Goal: Task Accomplishment & Management: Use online tool/utility

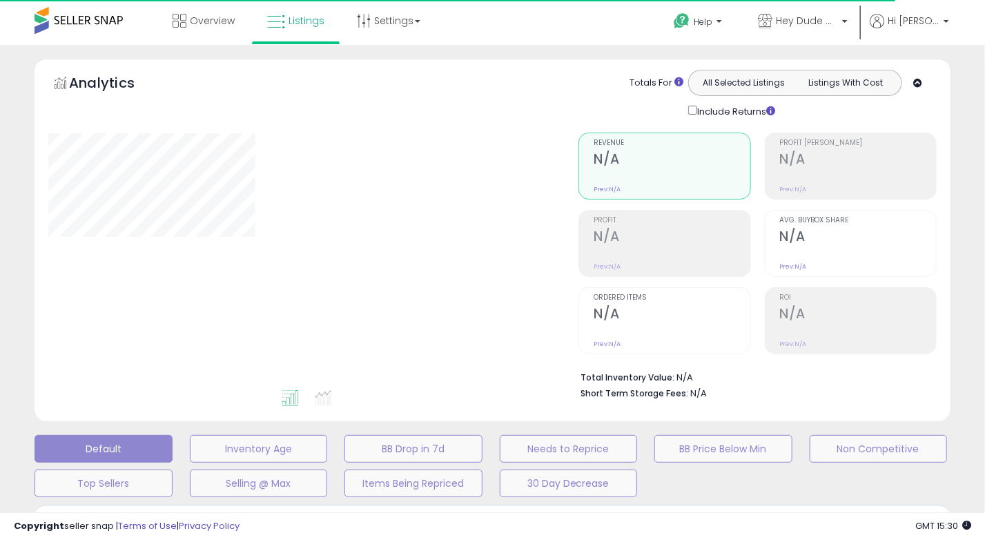
type input "*********"
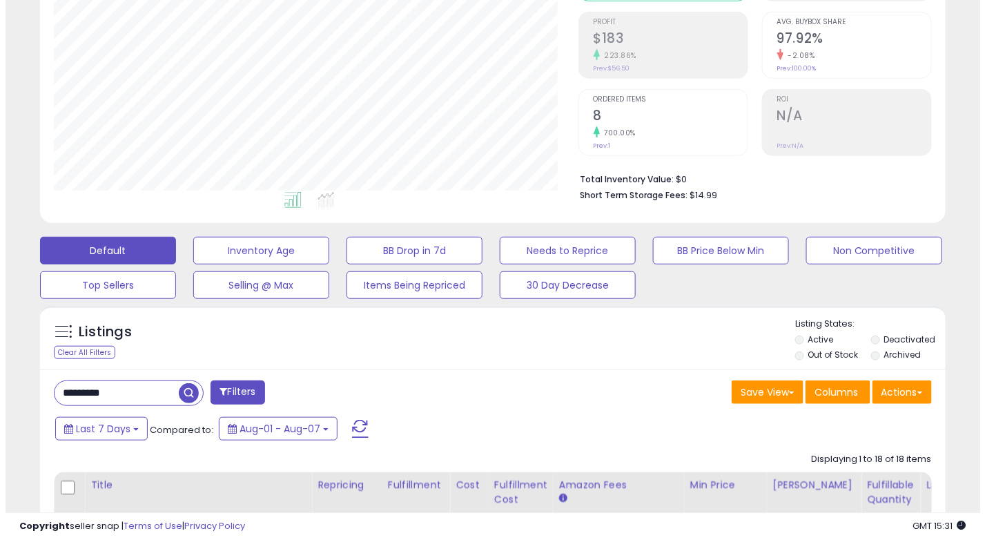
scroll to position [276, 0]
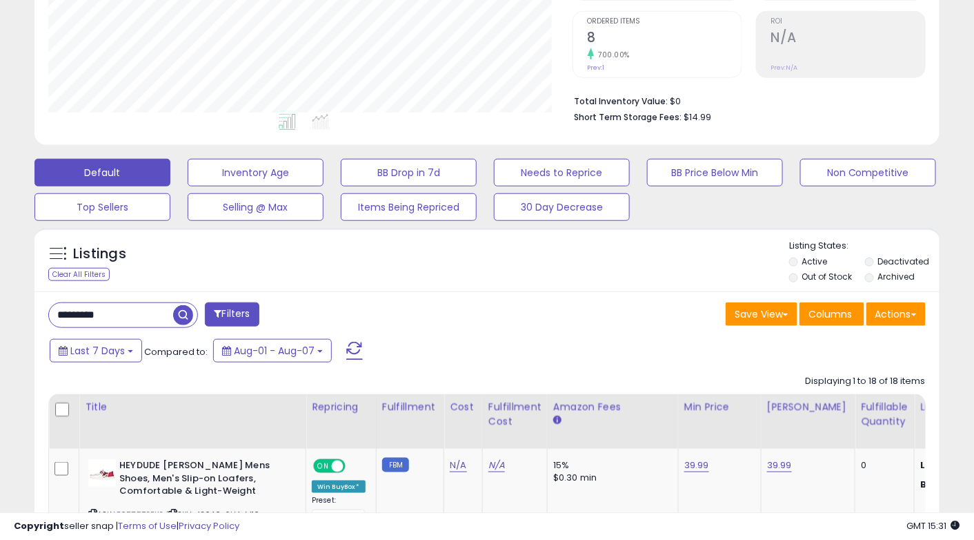
click at [913, 326] on div "Actions [GEOGRAPHIC_DATA] Export Visible Columns Export All Columns Export Rela…" at bounding box center [896, 315] width 59 height 27
click at [903, 314] on button "Actions" at bounding box center [896, 313] width 59 height 23
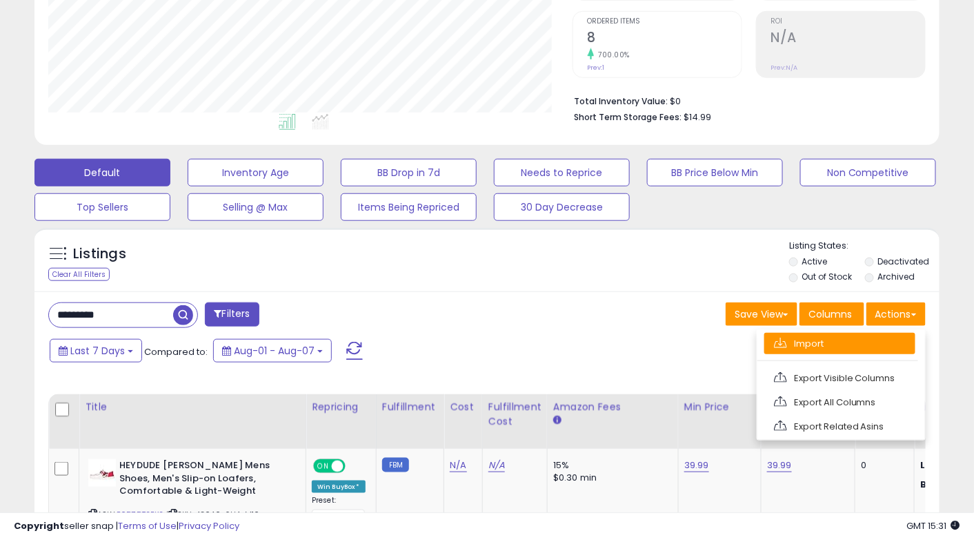
click at [825, 341] on link "Import" at bounding box center [839, 343] width 151 height 21
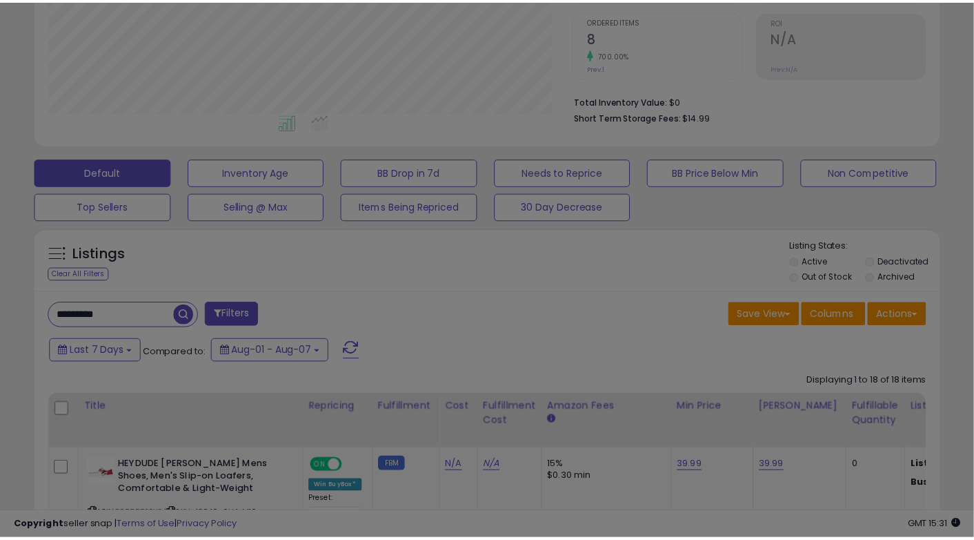
scroll to position [282, 530]
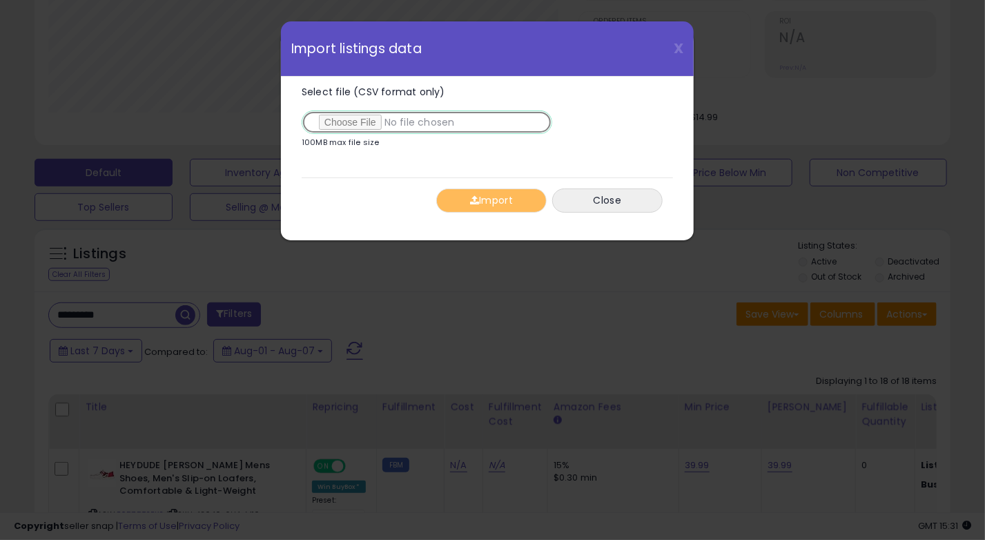
click at [364, 120] on input "Select file (CSV format only)" at bounding box center [427, 121] width 250 height 23
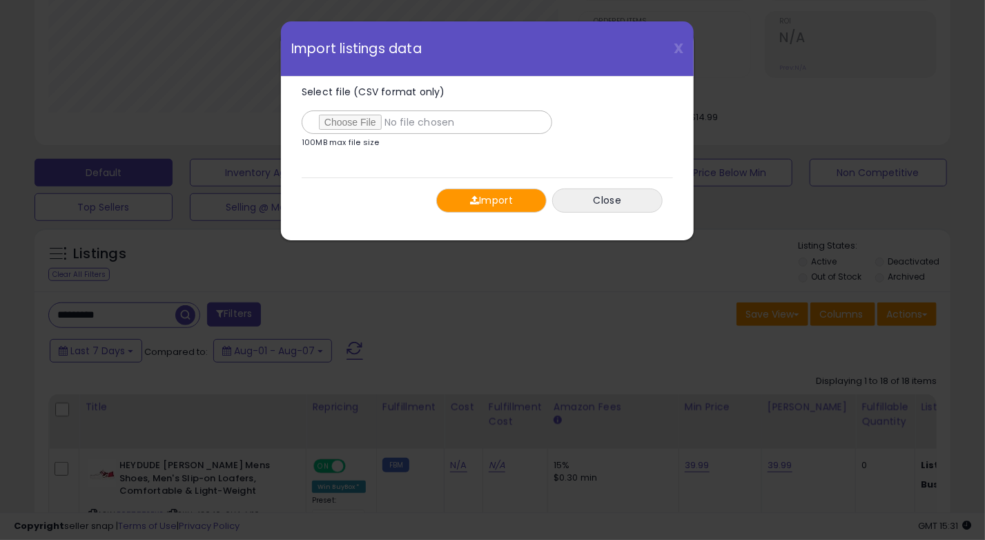
click at [502, 194] on button "Import" at bounding box center [491, 200] width 110 height 24
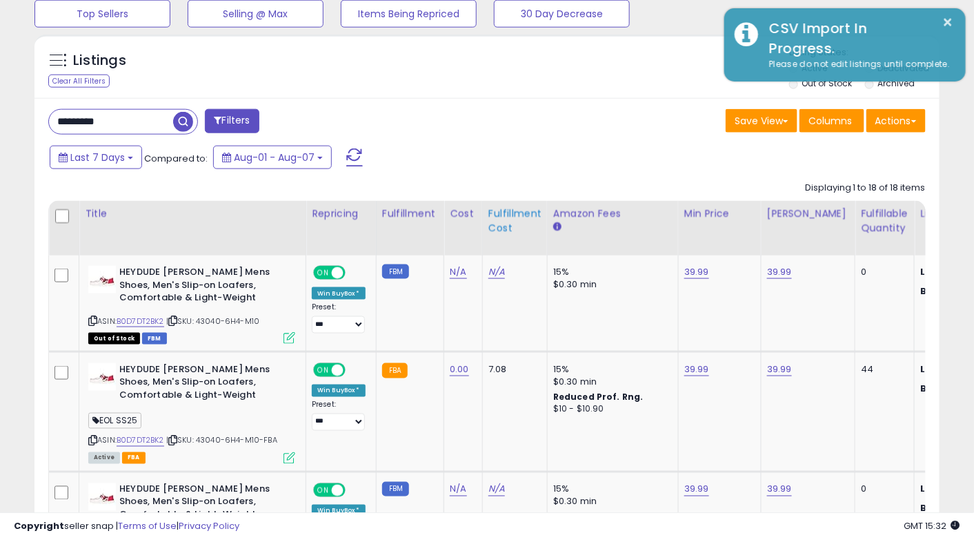
scroll to position [483, 0]
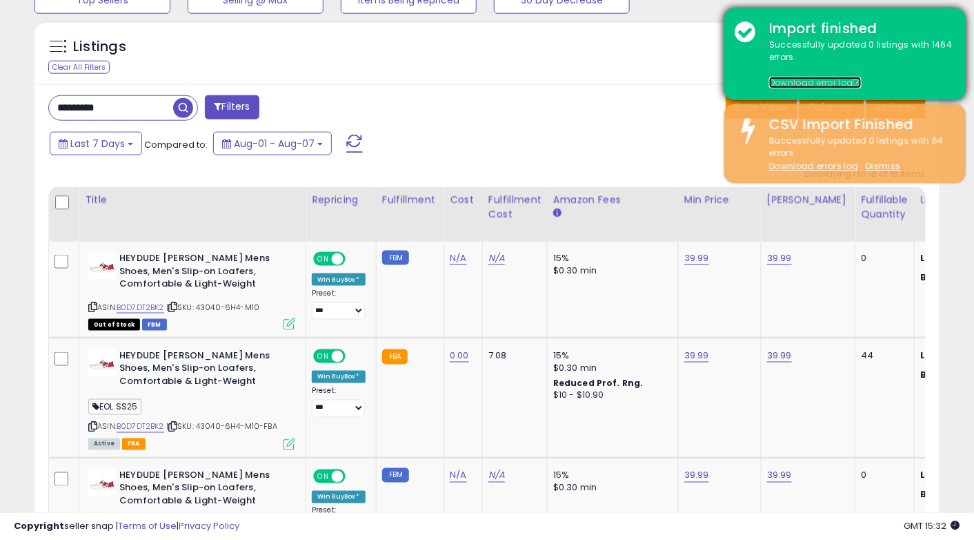
click at [817, 80] on link "Download error log" at bounding box center [815, 83] width 92 height 12
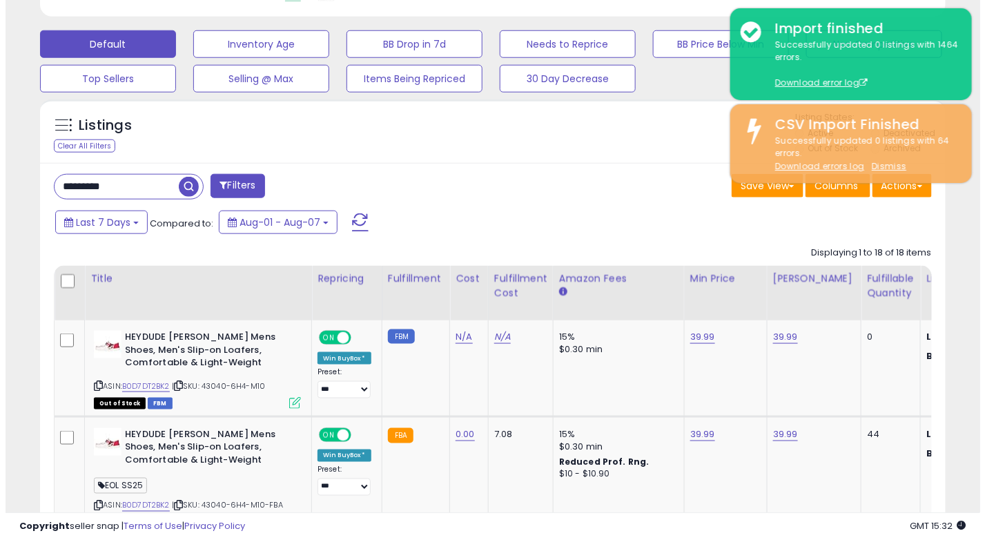
scroll to position [345, 0]
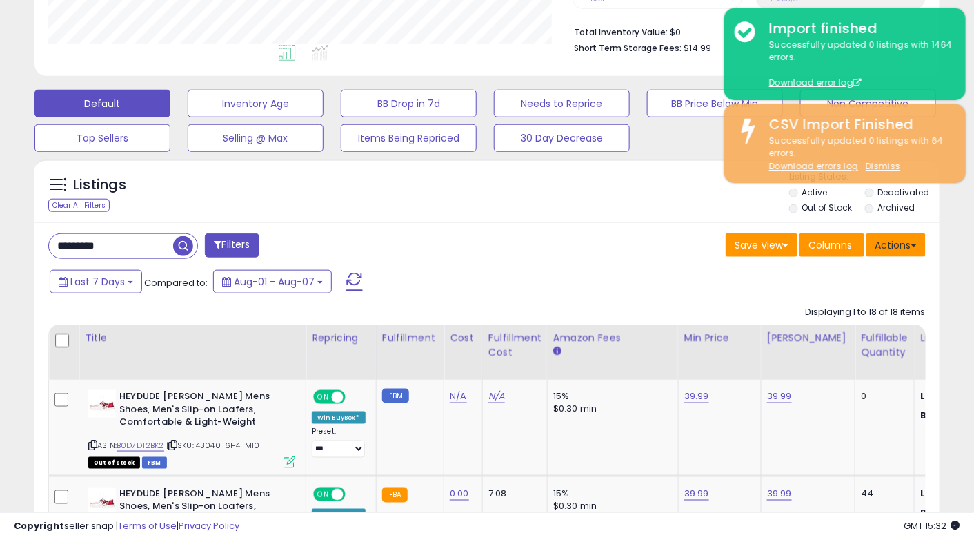
click at [898, 247] on button "Actions" at bounding box center [896, 244] width 59 height 23
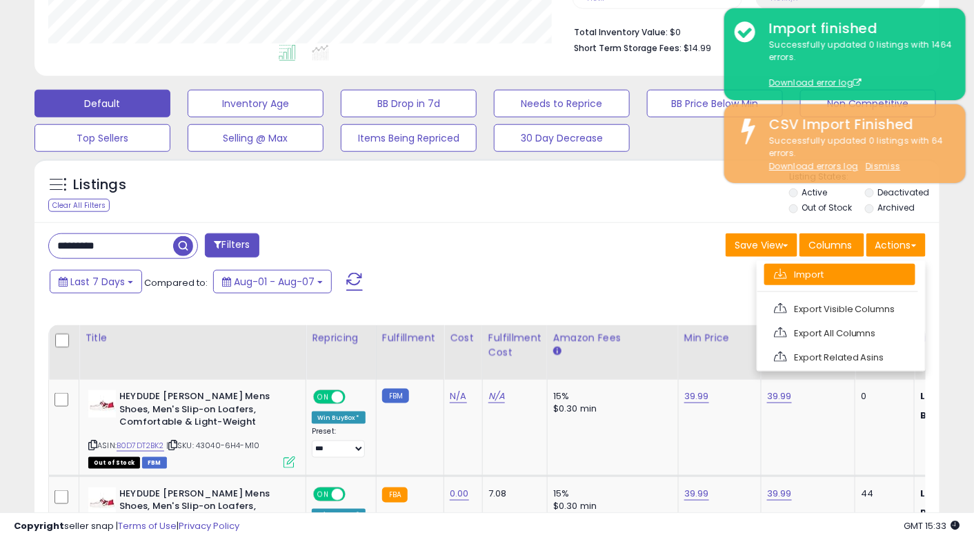
click at [789, 274] on link "Import" at bounding box center [839, 274] width 151 height 21
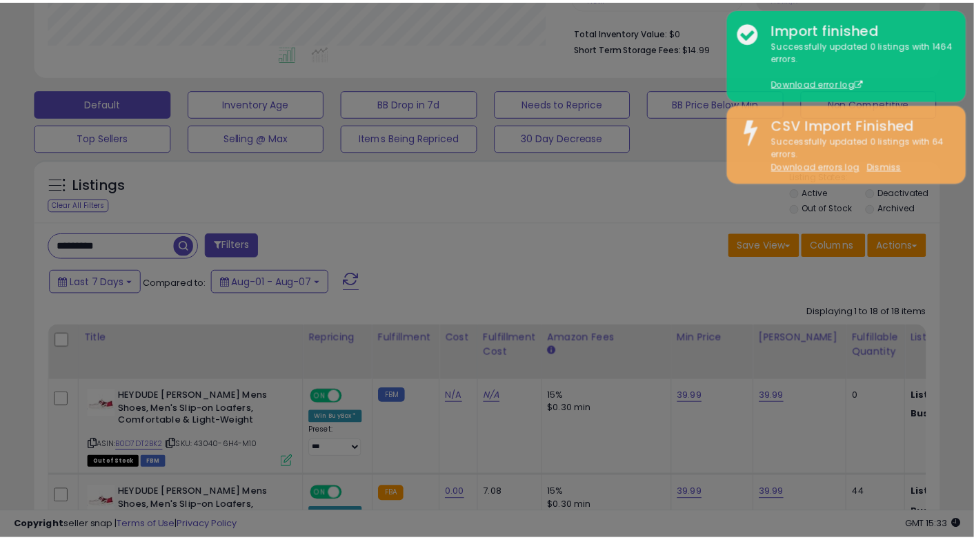
scroll to position [282, 530]
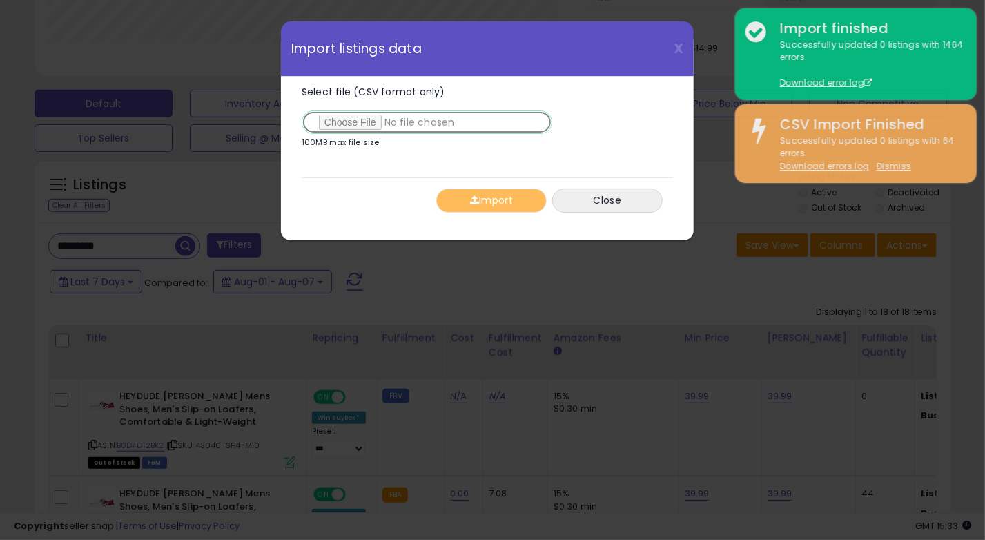
click at [357, 122] on input "Select file (CSV format only)" at bounding box center [427, 121] width 250 height 23
type input "**********"
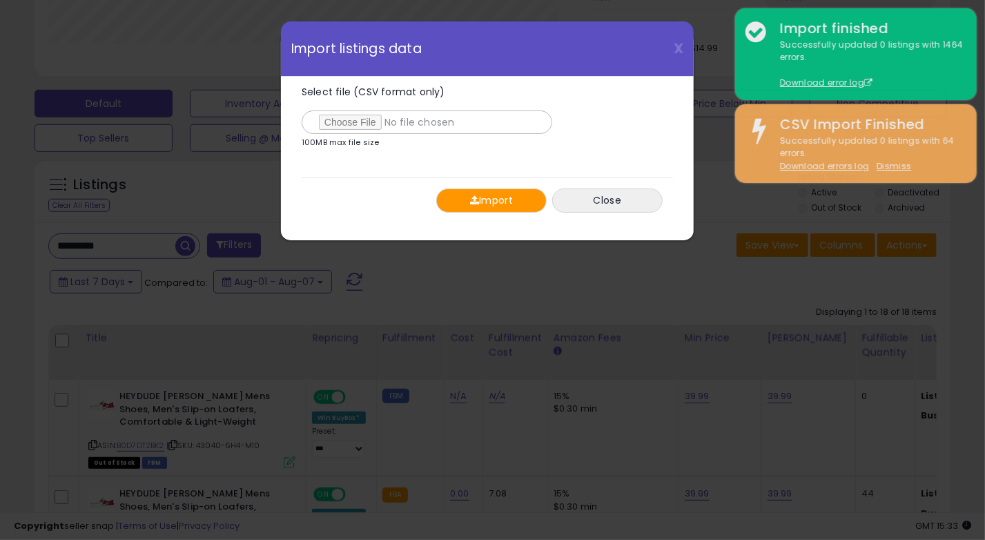
click at [493, 201] on button "Import" at bounding box center [491, 200] width 110 height 24
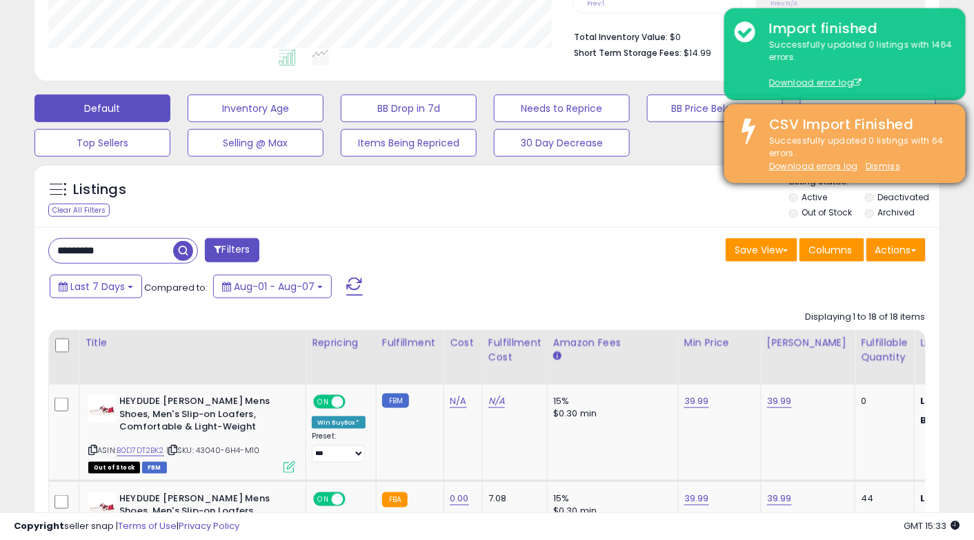
scroll to position [138, 0]
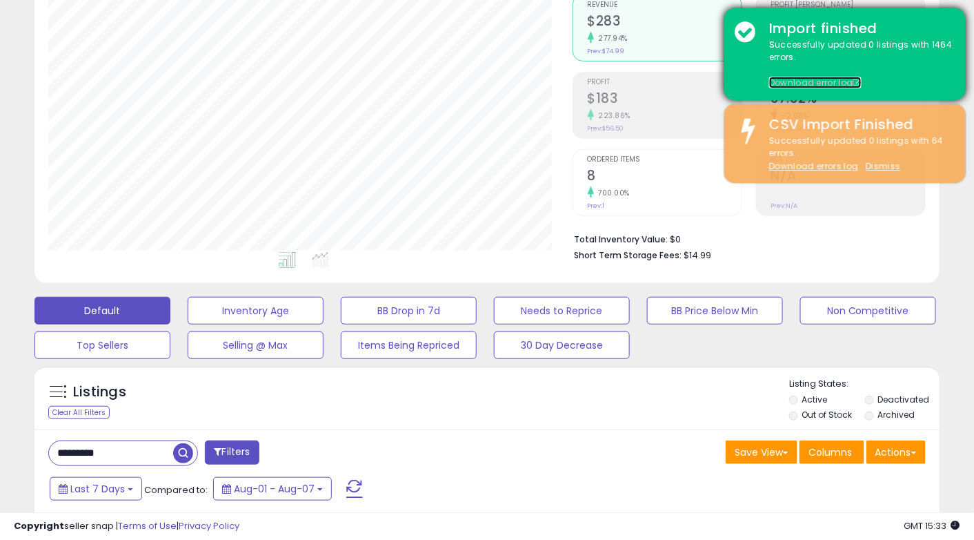
click at [804, 81] on link "Download error log" at bounding box center [815, 83] width 92 height 12
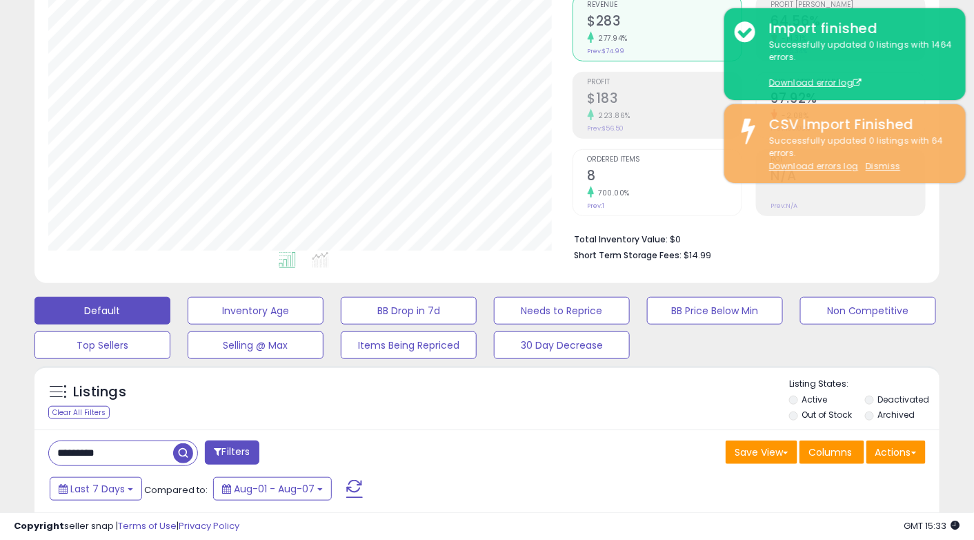
scroll to position [207, 0]
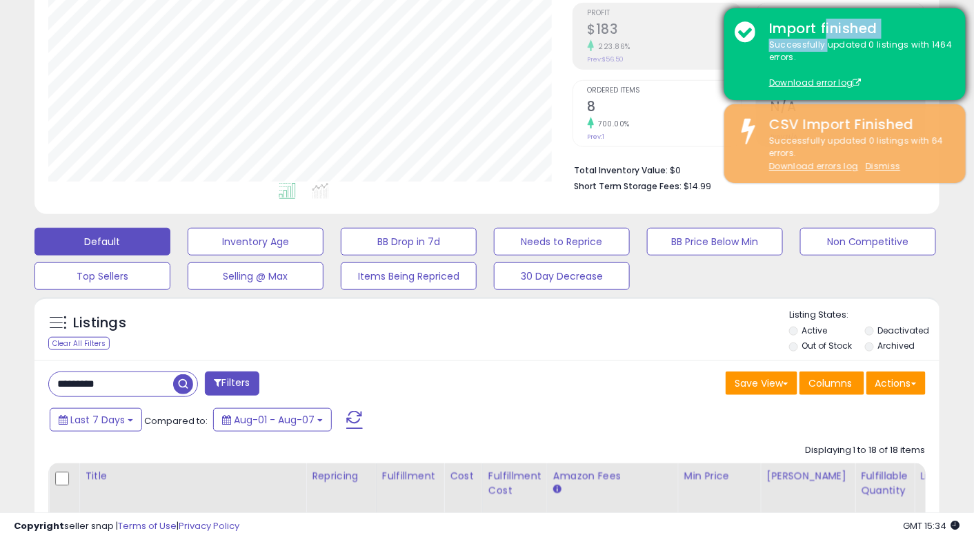
click at [828, 38] on div "Import finished Successfully updated 0 listings with 1464 errors. Download erro…" at bounding box center [844, 54] width 241 height 92
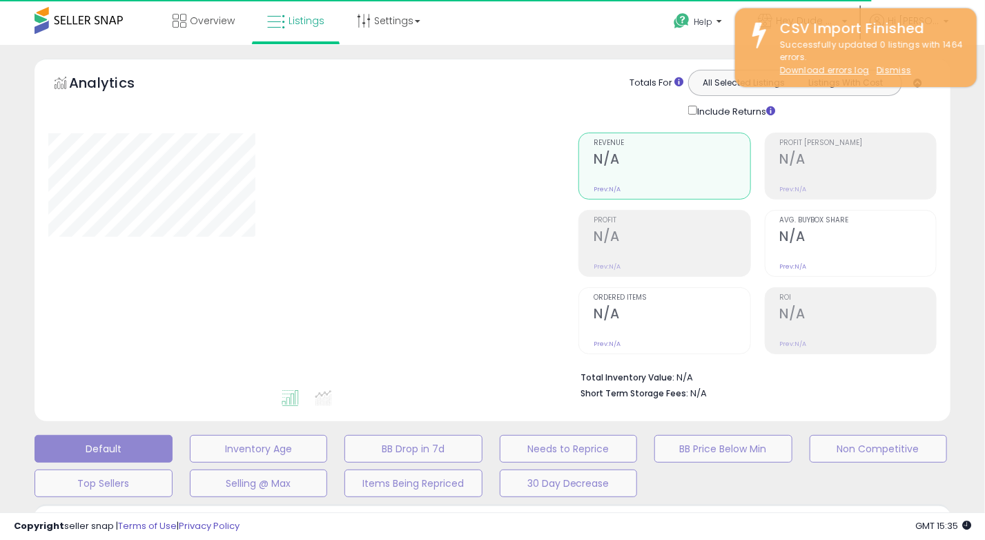
type input "*********"
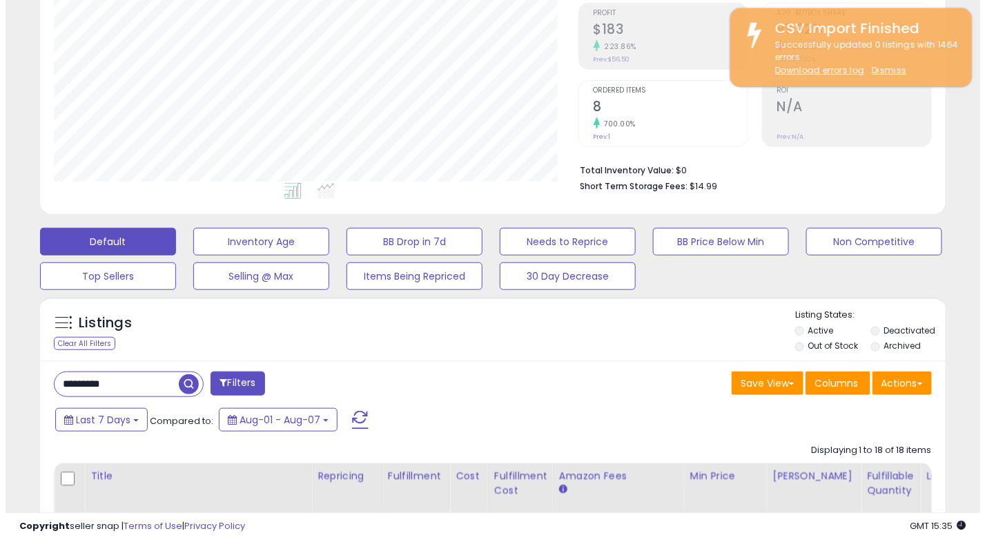
scroll to position [276, 0]
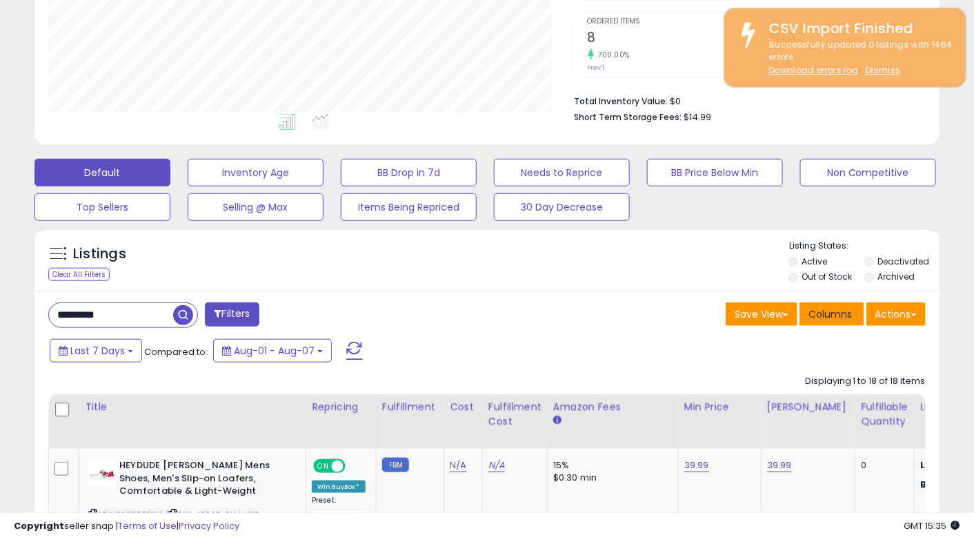
click at [842, 309] on span "Columns" at bounding box center [830, 314] width 43 height 14
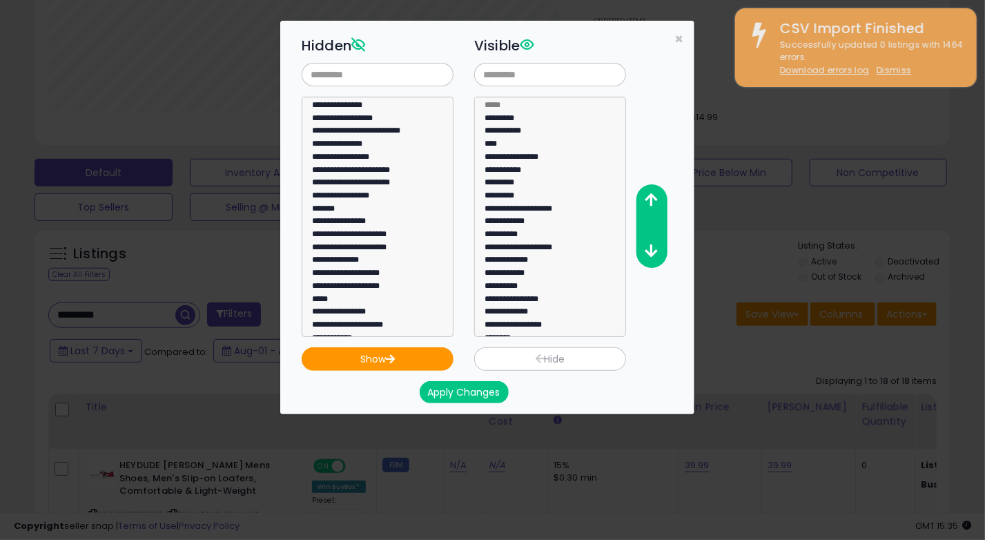
click at [889, 233] on div "**********" at bounding box center [492, 270] width 985 height 540
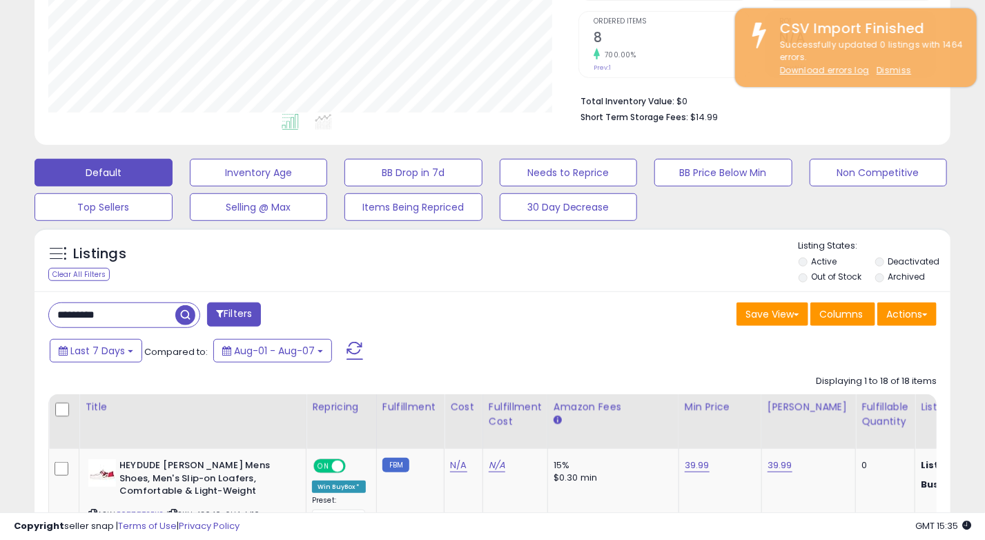
scroll to position [689653, 689413]
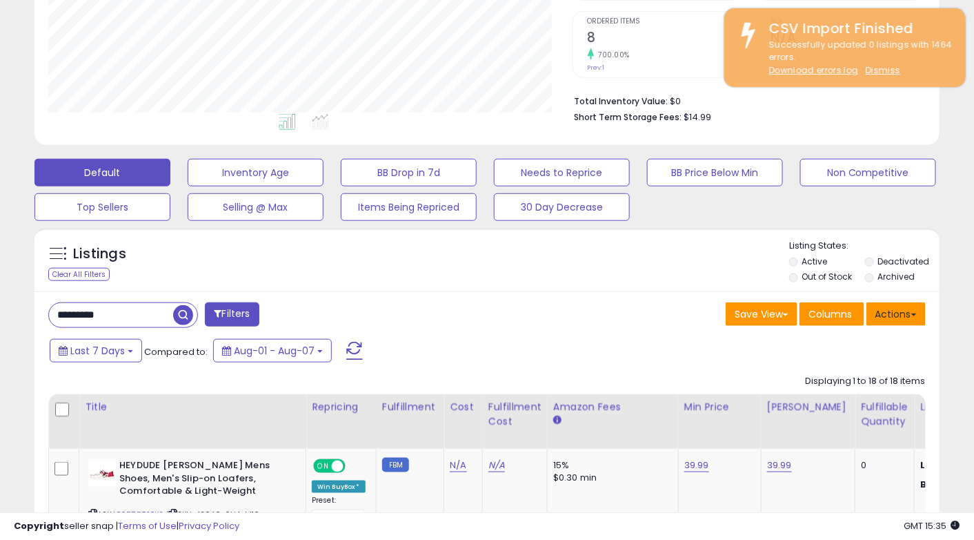
click at [909, 317] on button "Actions" at bounding box center [896, 313] width 59 height 23
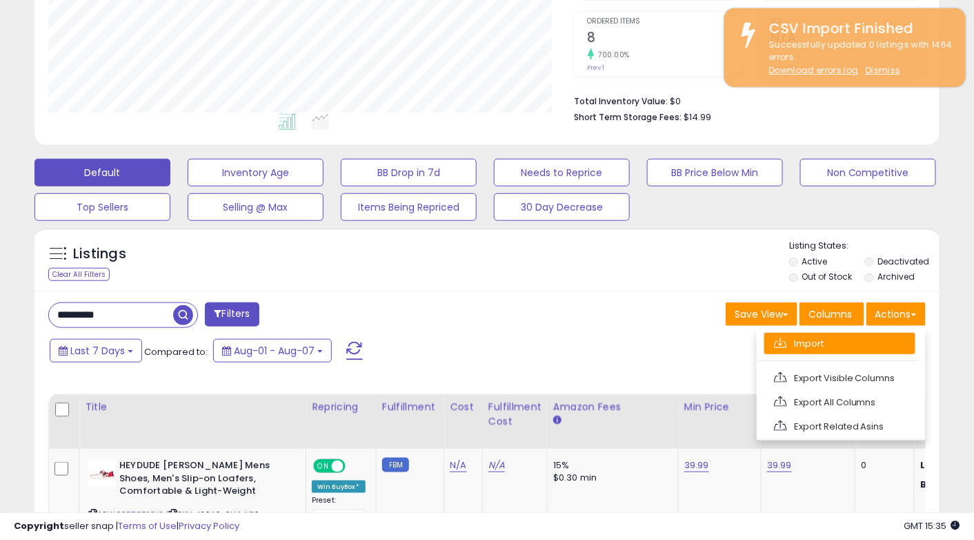
click at [831, 336] on link "Import" at bounding box center [839, 343] width 151 height 21
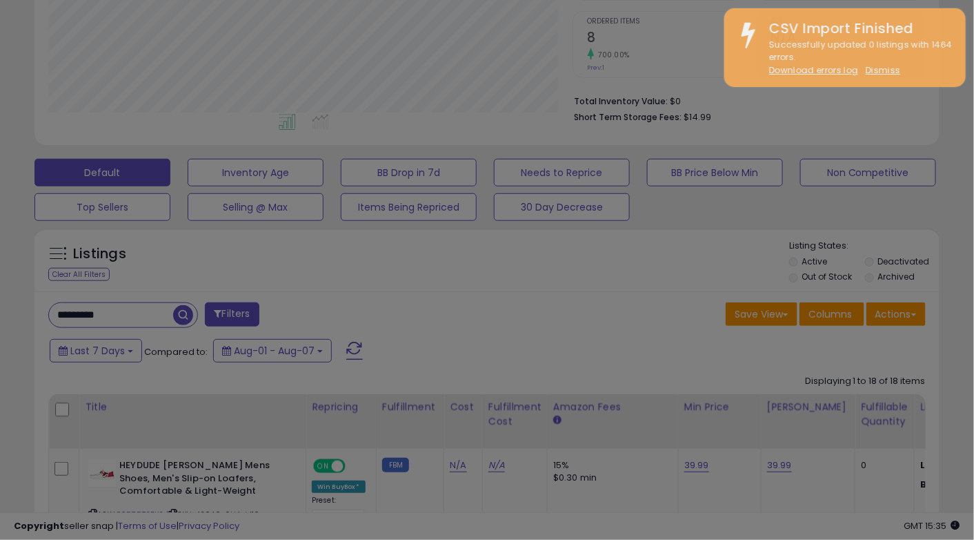
scroll to position [282, 530]
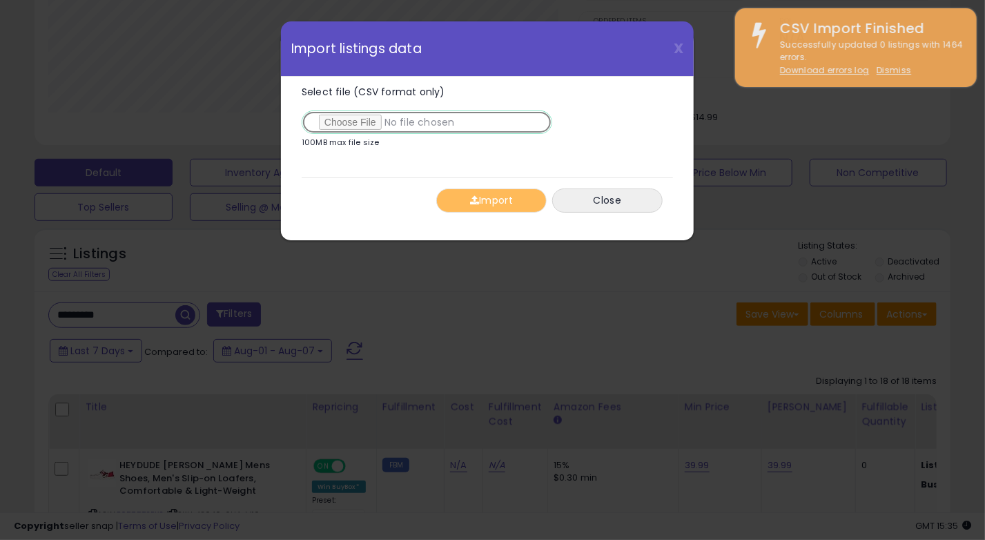
click at [367, 118] on input "Select file (CSV format only)" at bounding box center [427, 121] width 250 height 23
type input "**********"
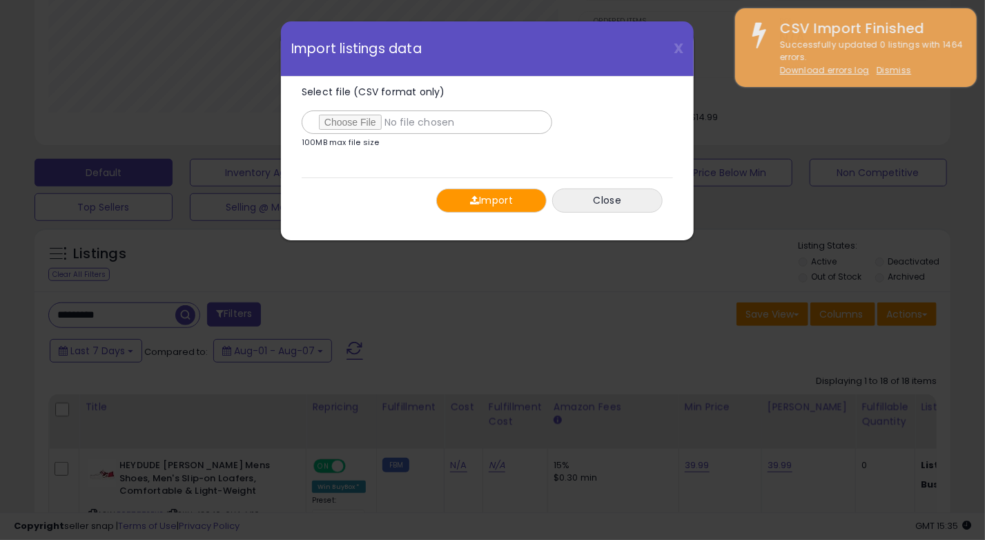
click at [500, 184] on div "Import Close" at bounding box center [487, 200] width 371 height 46
click at [505, 194] on button "Import" at bounding box center [491, 200] width 110 height 24
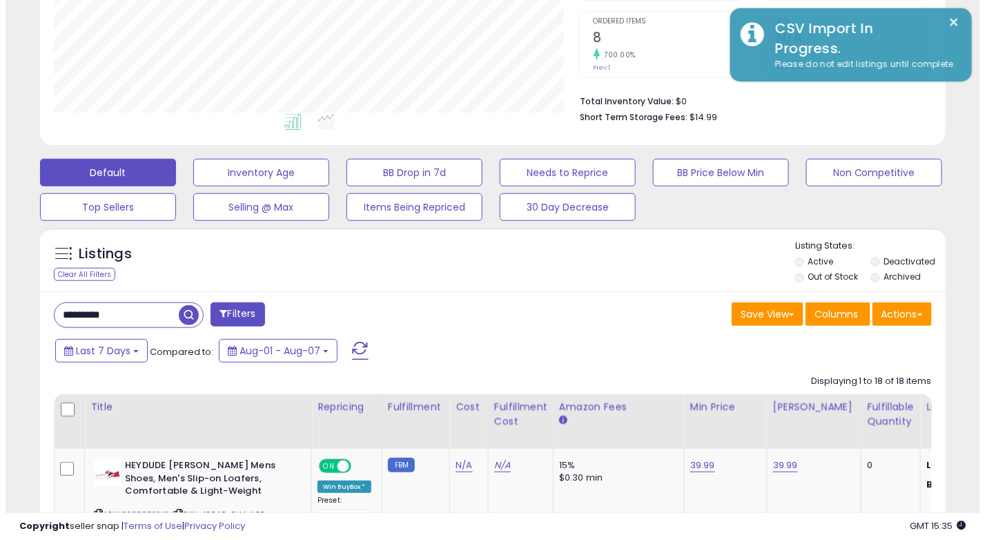
scroll to position [689653, 689413]
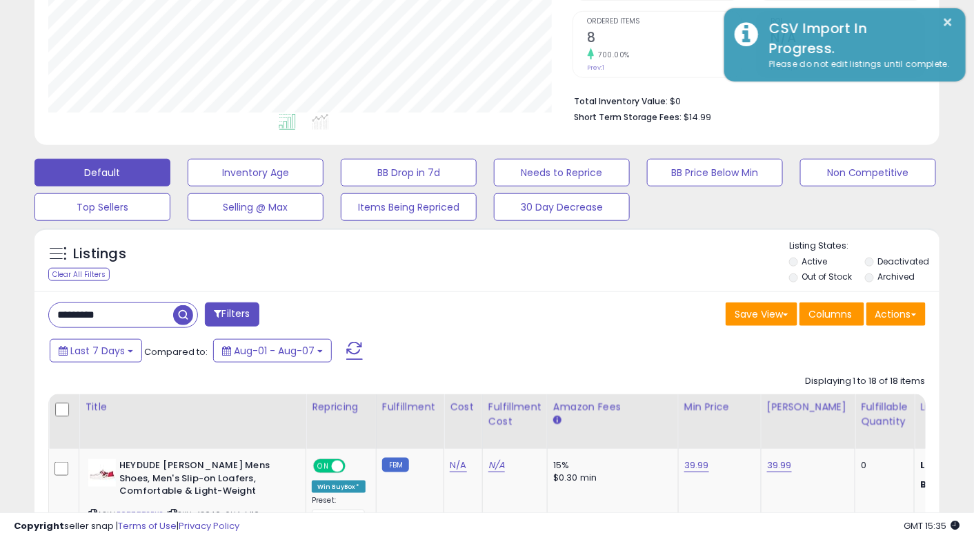
click at [536, 290] on div "Listings Clear All Filters" at bounding box center [486, 259] width 905 height 63
click at [148, 306] on input "*********" at bounding box center [151, 315] width 205 height 24
click at [148, 306] on input "*********" at bounding box center [154, 315] width 210 height 24
paste input "*"
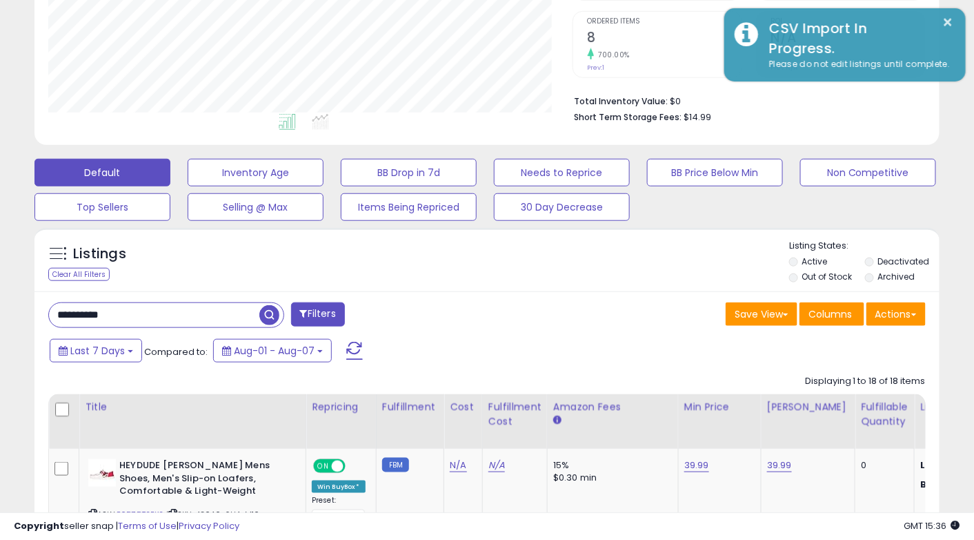
type input "**********"
click at [268, 308] on span "button" at bounding box center [269, 315] width 20 height 20
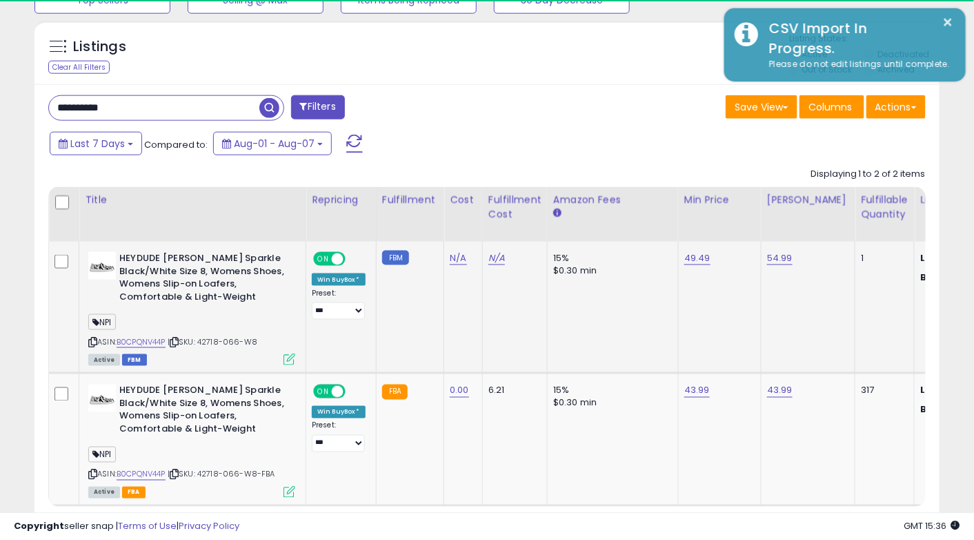
scroll to position [282, 524]
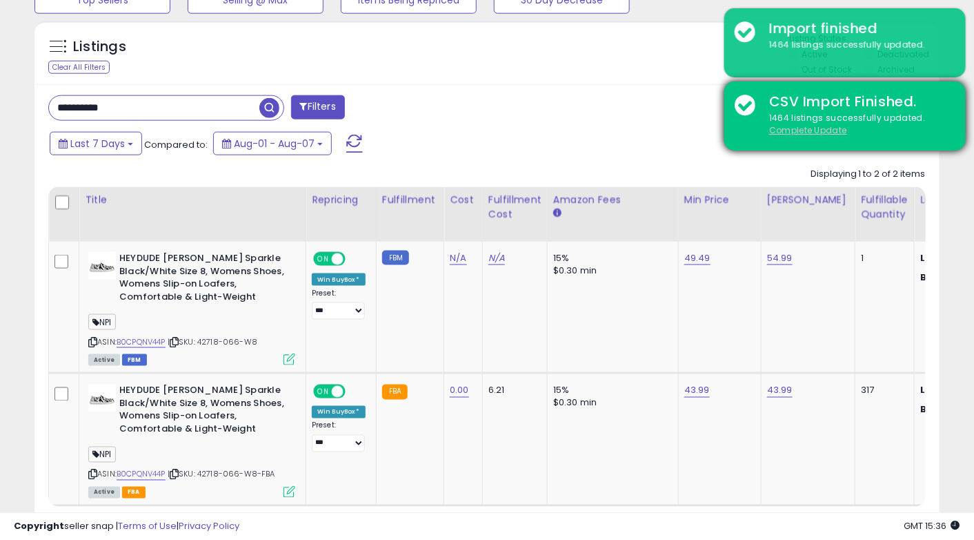
click at [804, 130] on u "Complete Update" at bounding box center [808, 130] width 78 height 12
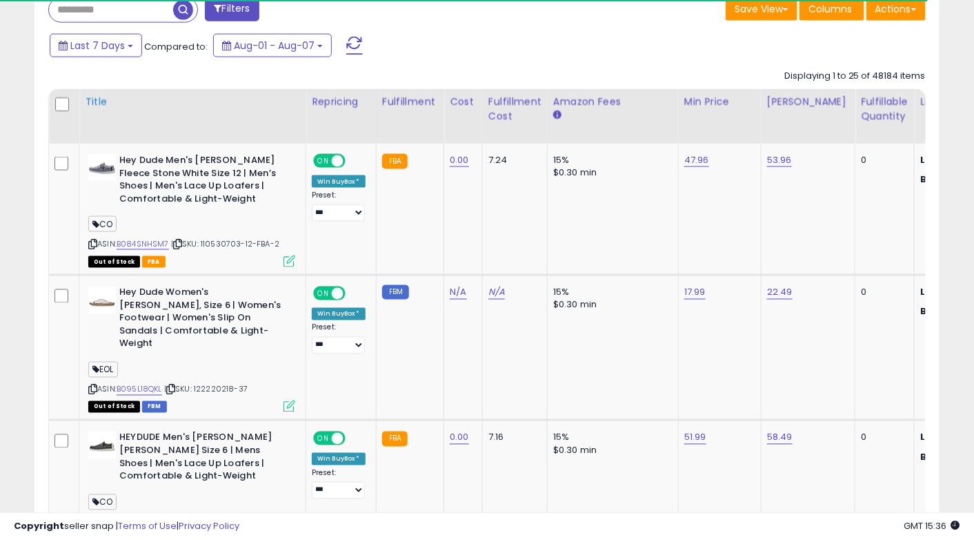
scroll to position [508, 0]
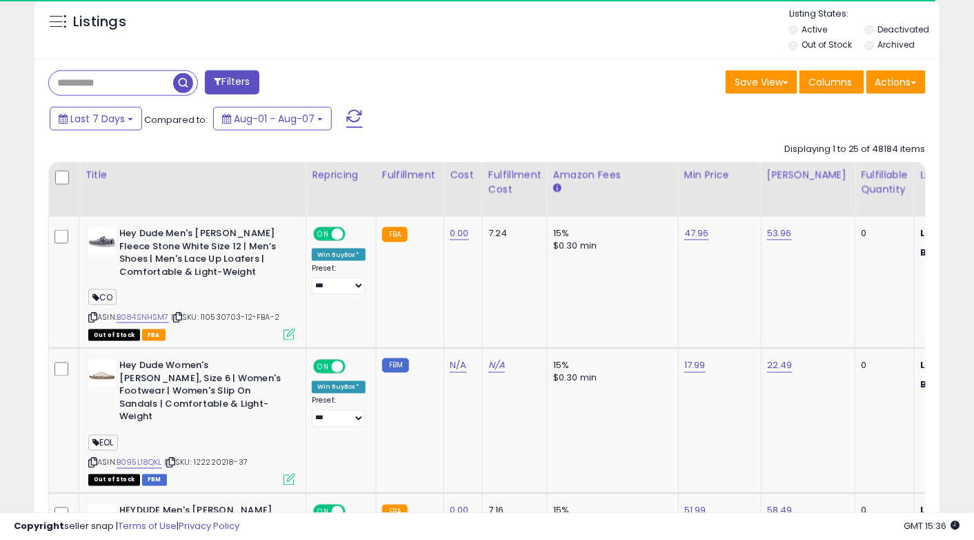
click at [132, 92] on input "text" at bounding box center [111, 83] width 124 height 24
paste input "**********"
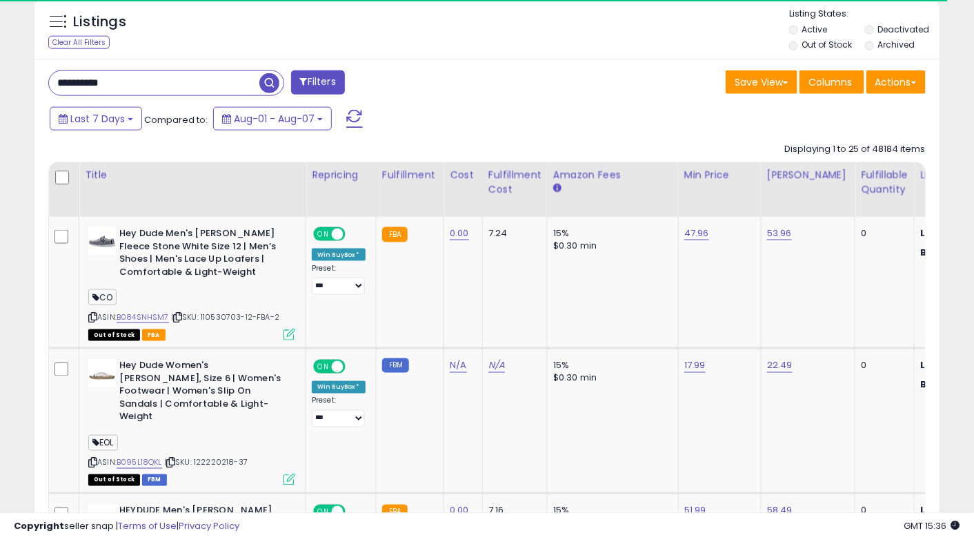
type input "**********"
click at [275, 79] on span "button" at bounding box center [269, 83] width 20 height 20
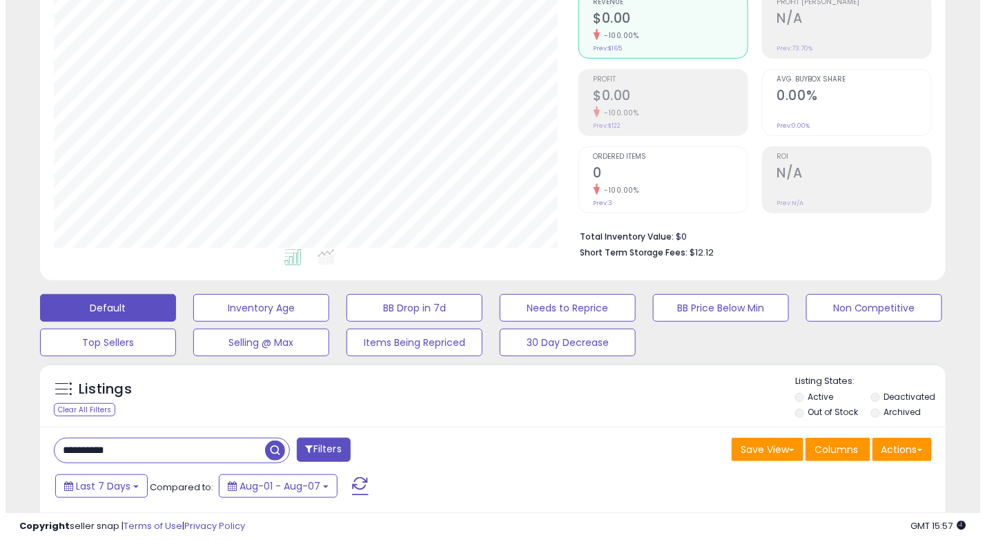
scroll to position [207, 0]
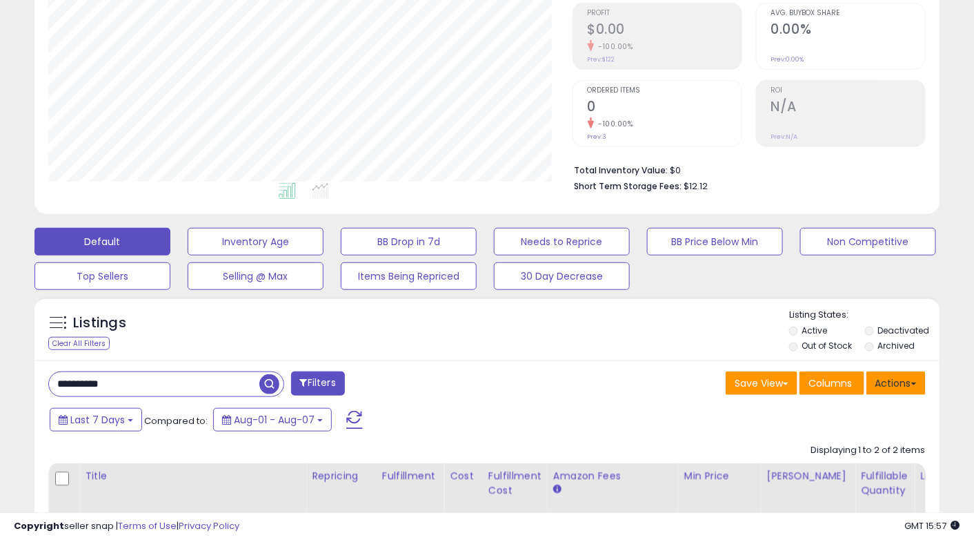
click at [898, 388] on button "Actions" at bounding box center [896, 382] width 59 height 23
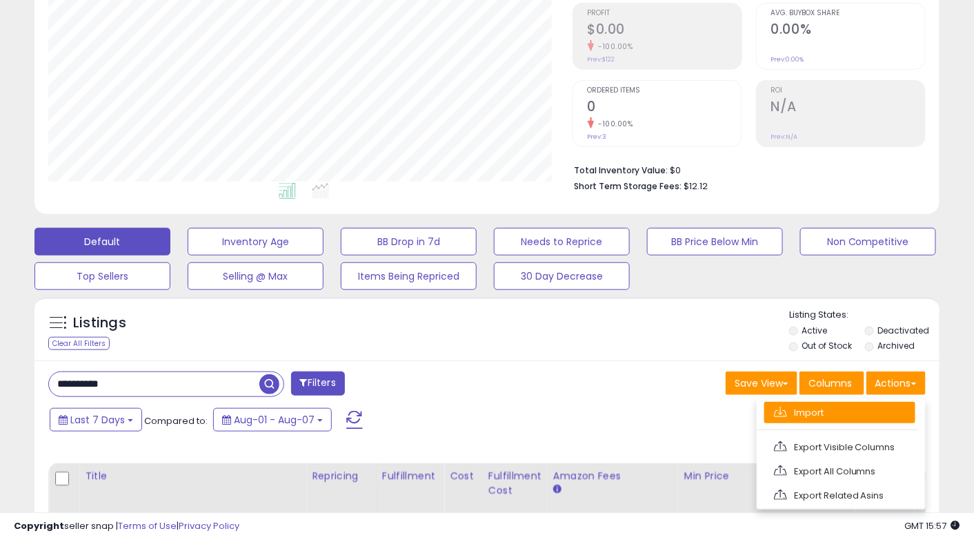
click at [828, 413] on link "Import" at bounding box center [839, 412] width 151 height 21
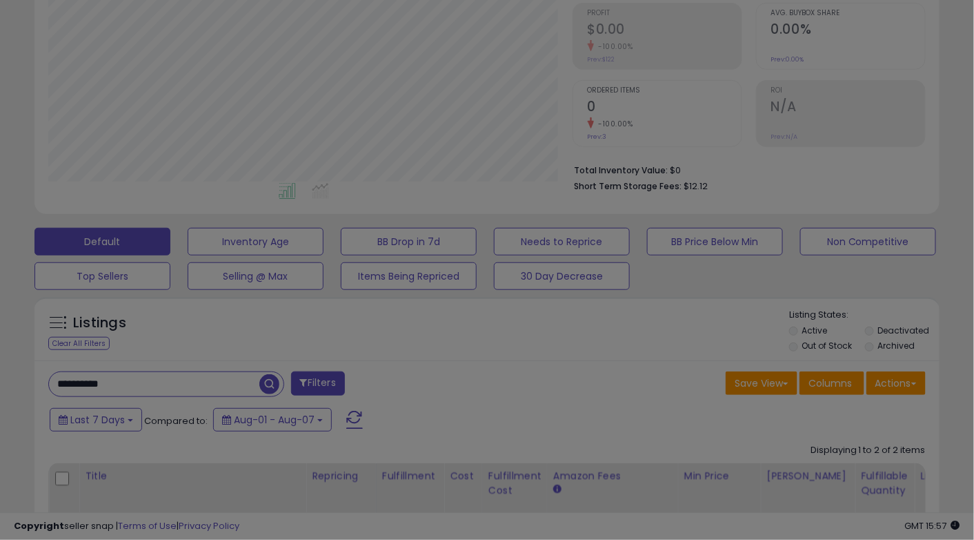
scroll to position [282, 530]
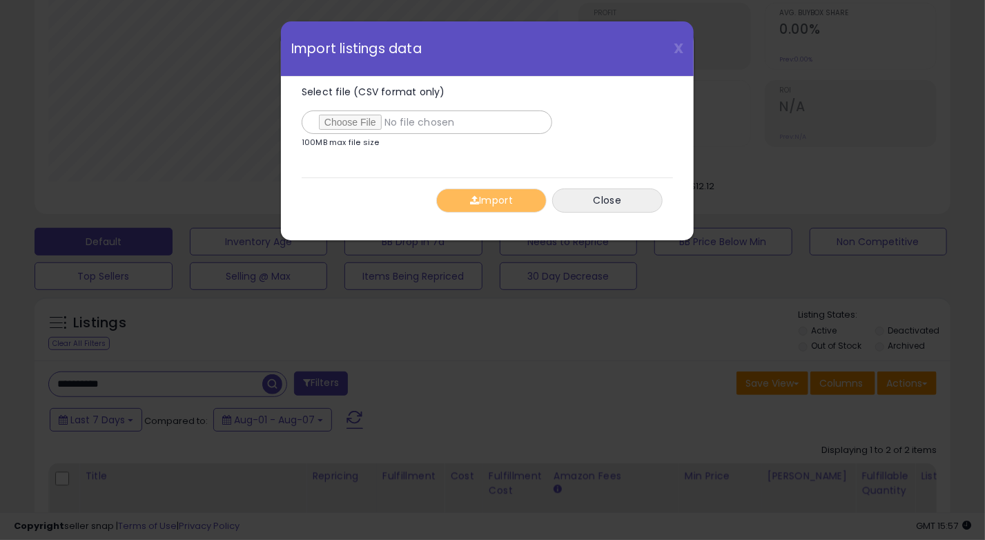
click at [324, 106] on label "Select file (CSV format only)" at bounding box center [427, 110] width 250 height 47
click at [324, 110] on input "Select file (CSV format only)" at bounding box center [427, 121] width 250 height 23
type input "**********"
click at [488, 202] on button "Import" at bounding box center [491, 200] width 110 height 24
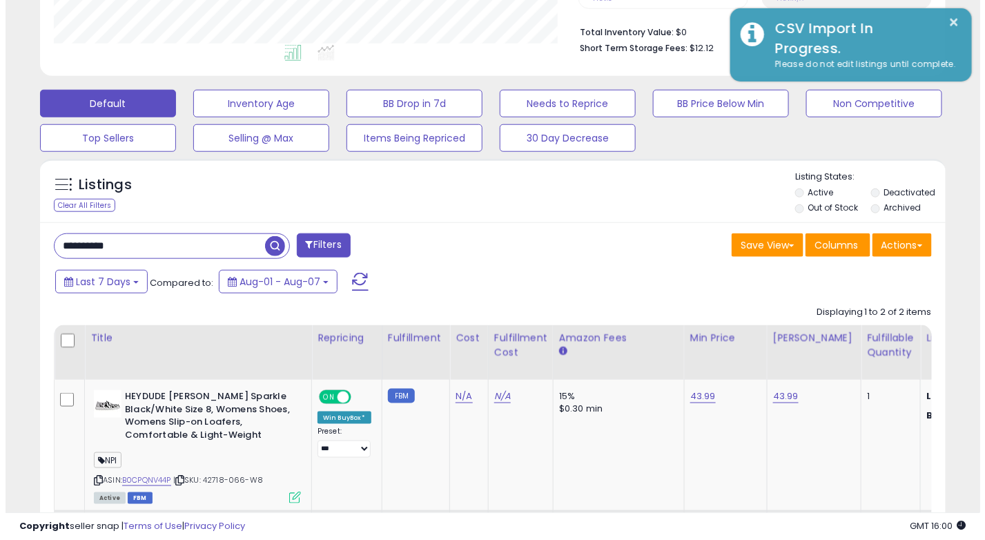
scroll to position [276, 0]
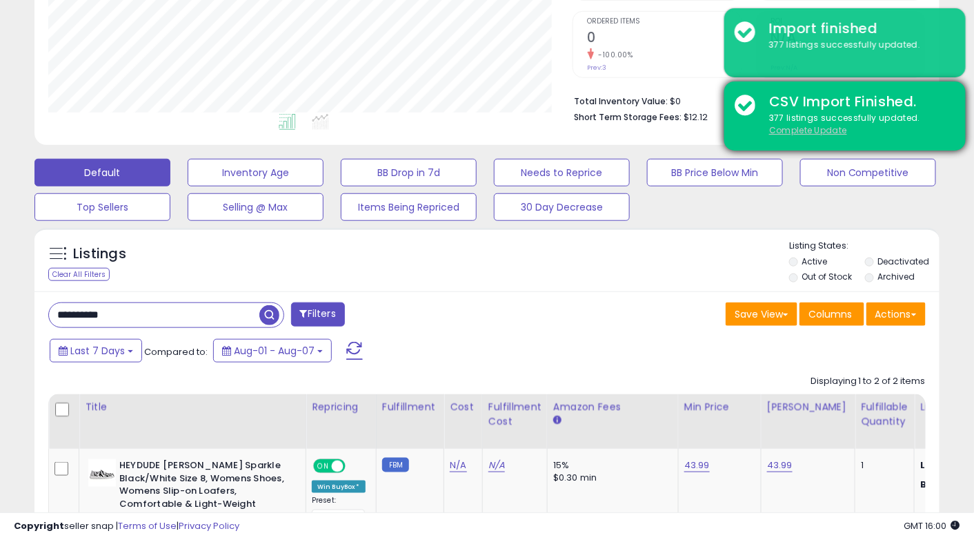
click at [777, 130] on u "Complete Update" at bounding box center [808, 130] width 78 height 12
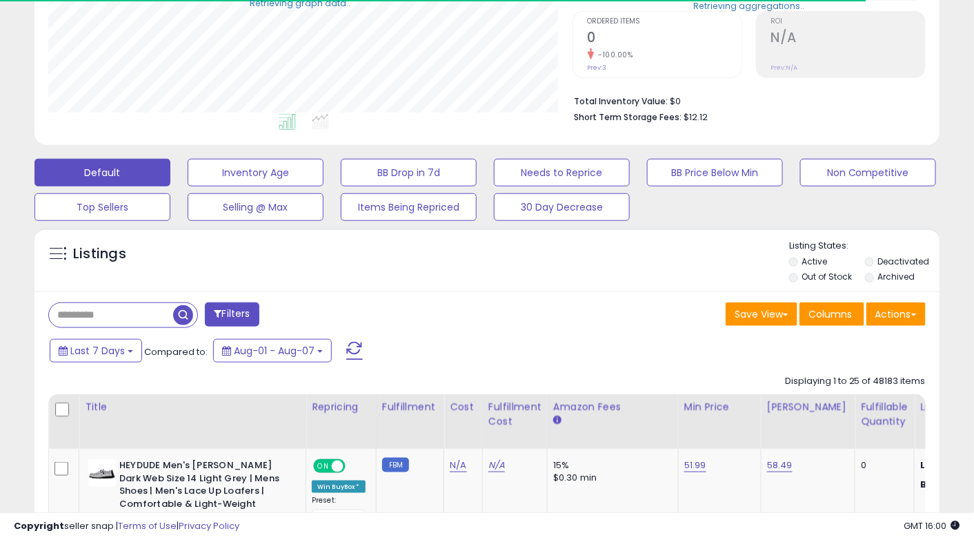
scroll to position [689653, 689413]
click at [856, 397] on th "Fulfillable Quantity" at bounding box center [885, 421] width 59 height 55
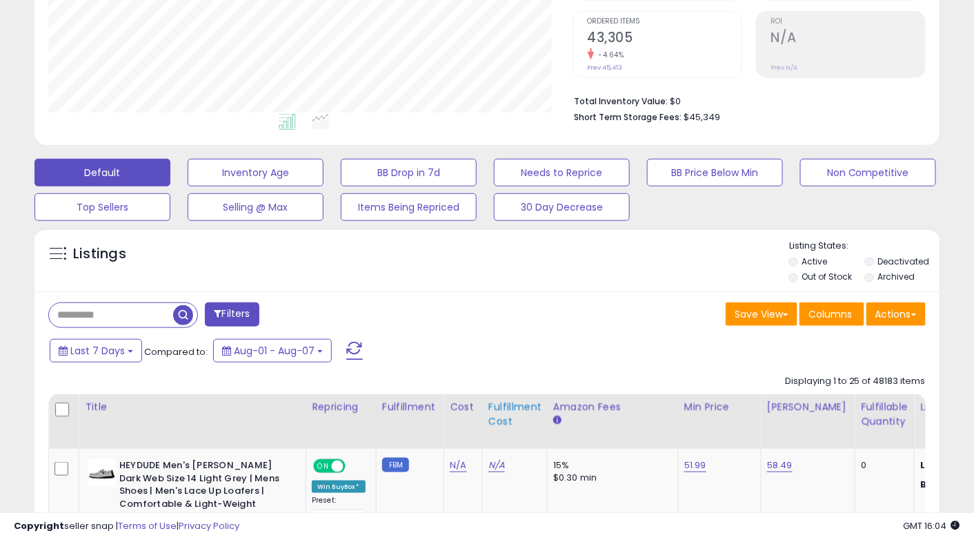
scroll to position [282, 524]
